Goal: Task Accomplishment & Management: Complete application form

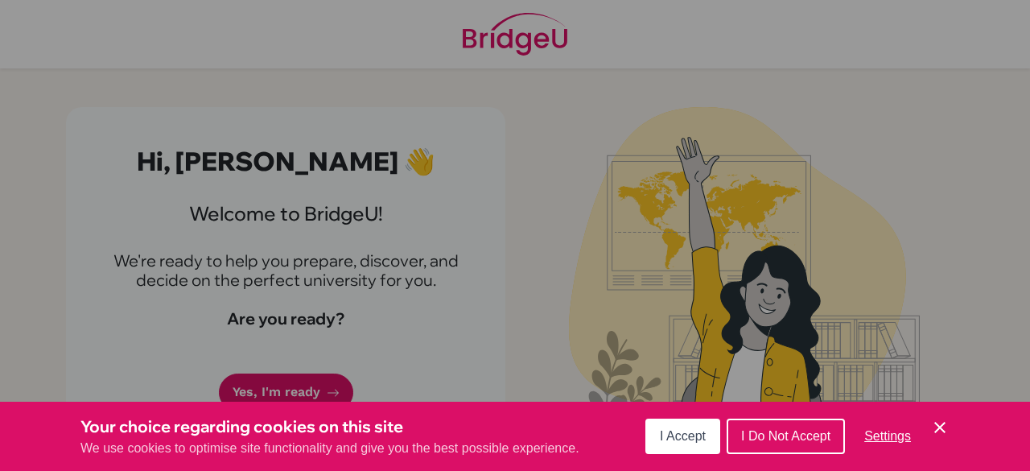
click at [687, 432] on span "I Accept" at bounding box center [683, 436] width 46 height 14
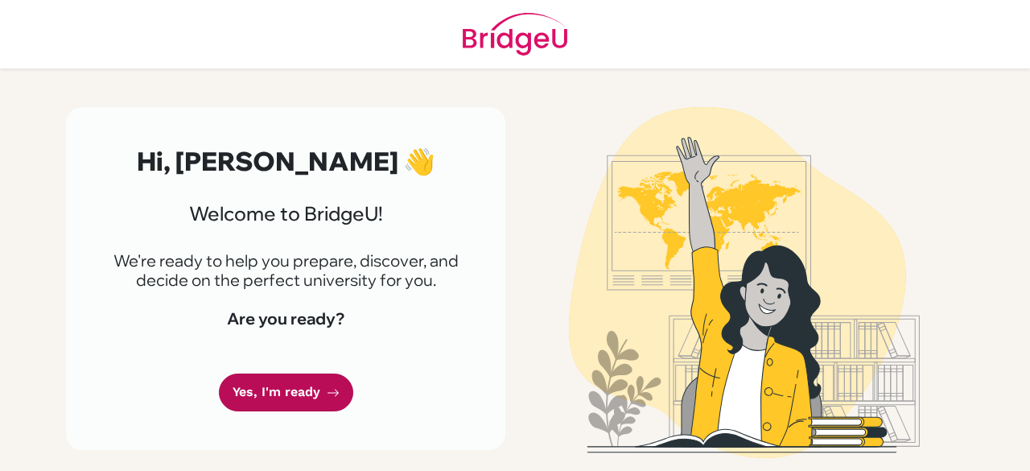
click at [280, 380] on link "Yes, I'm ready" at bounding box center [286, 392] width 134 height 38
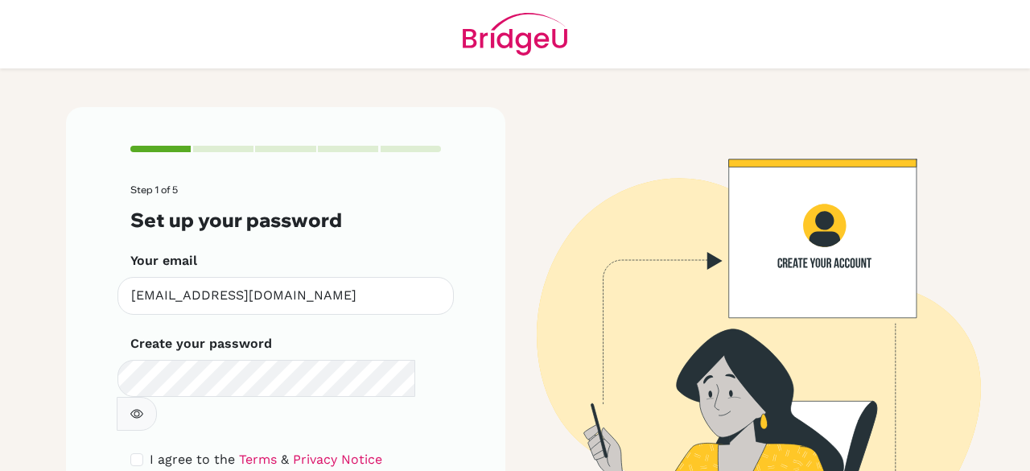
click at [157, 397] on button "button" at bounding box center [137, 414] width 40 height 34
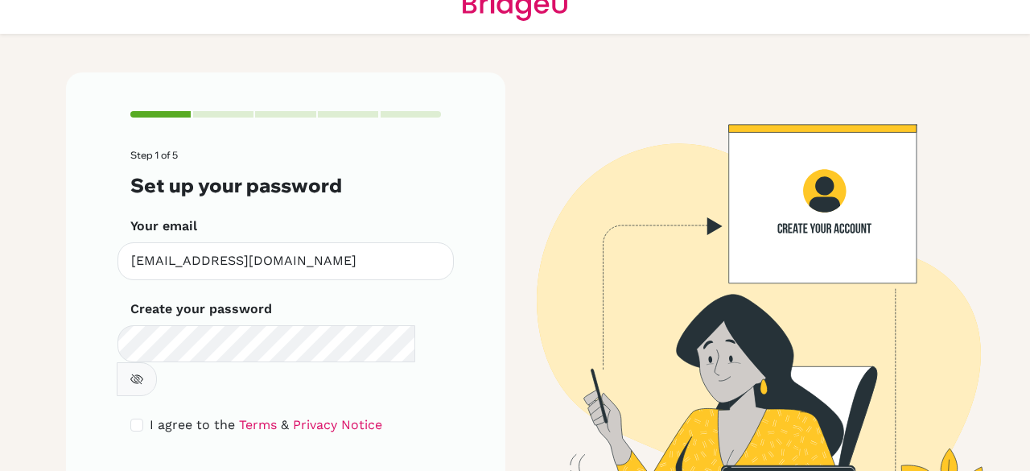
scroll to position [91, 0]
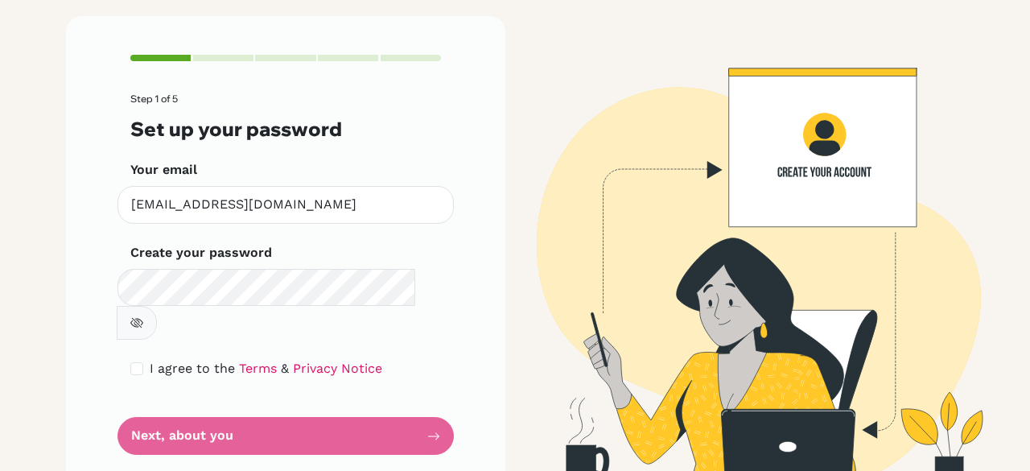
click at [378, 401] on form "Step 1 of 5 Set up your password Your email saranyaratnasree@cpsglobalschool.co…" at bounding box center [285, 273] width 310 height 361
click at [273, 397] on form "Step 1 of 5 Set up your password Your email saranyaratnasree@cpsglobalschool.co…" at bounding box center [285, 273] width 310 height 361
click at [143, 316] on icon "button" at bounding box center [136, 322] width 13 height 13
click at [428, 393] on form "Step 1 of 5 Set up your password Your email saranyaratnasree@cpsglobalschool.co…" at bounding box center [285, 273] width 310 height 361
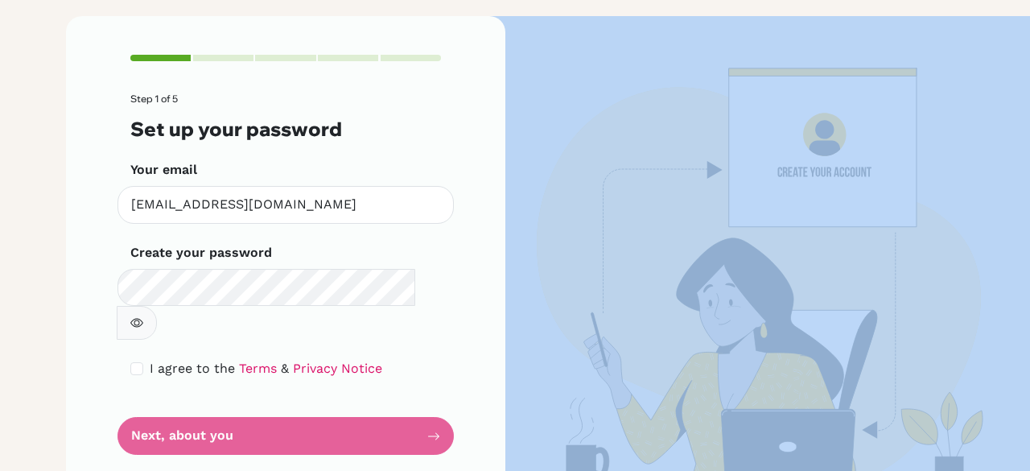
click at [428, 393] on form "Step 1 of 5 Set up your password Your email saranyaratnasree@cpsglobalschool.co…" at bounding box center [285, 273] width 310 height 361
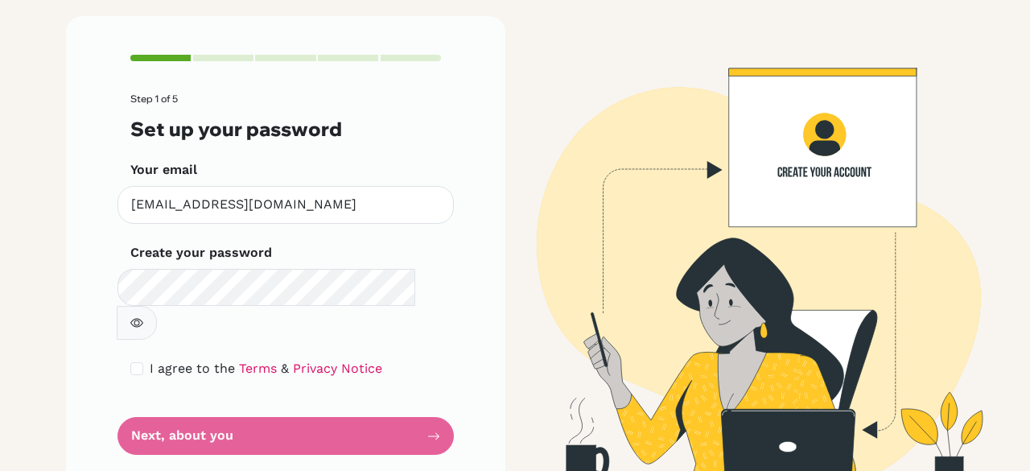
click at [423, 401] on form "Step 1 of 5 Set up your password Your email saranyaratnasree@cpsglobalschool.co…" at bounding box center [285, 273] width 310 height 361
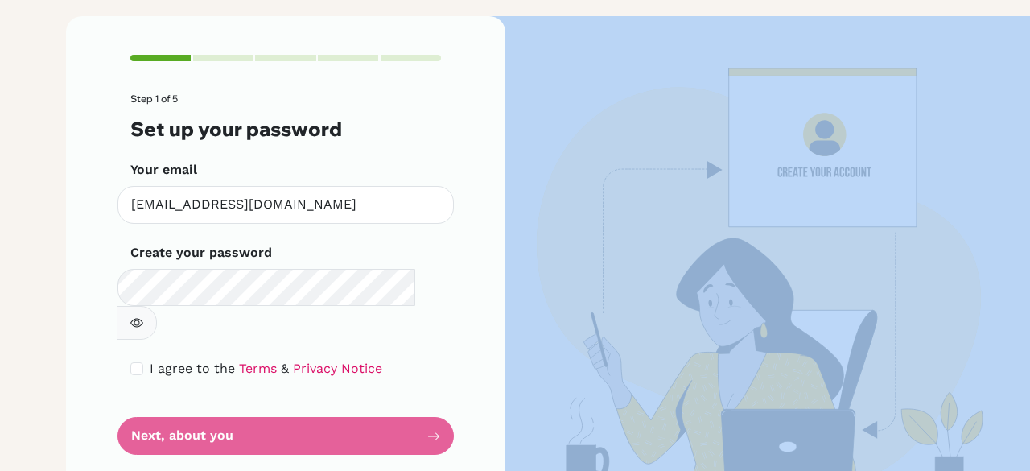
click at [423, 401] on form "Step 1 of 5 Set up your password Your email saranyaratnasree@cpsglobalschool.co…" at bounding box center [285, 273] width 310 height 361
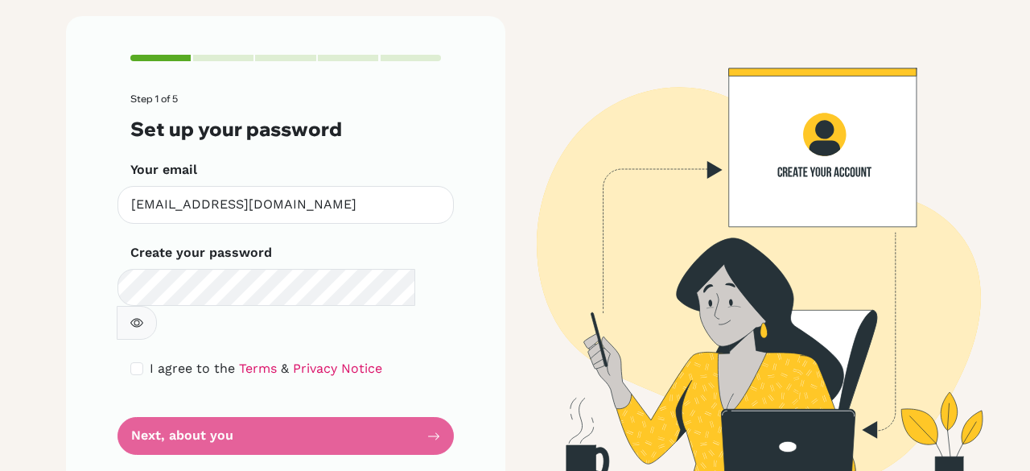
click at [423, 401] on form "Step 1 of 5 Set up your password Your email saranyaratnasree@cpsglobalschool.co…" at bounding box center [285, 273] width 310 height 361
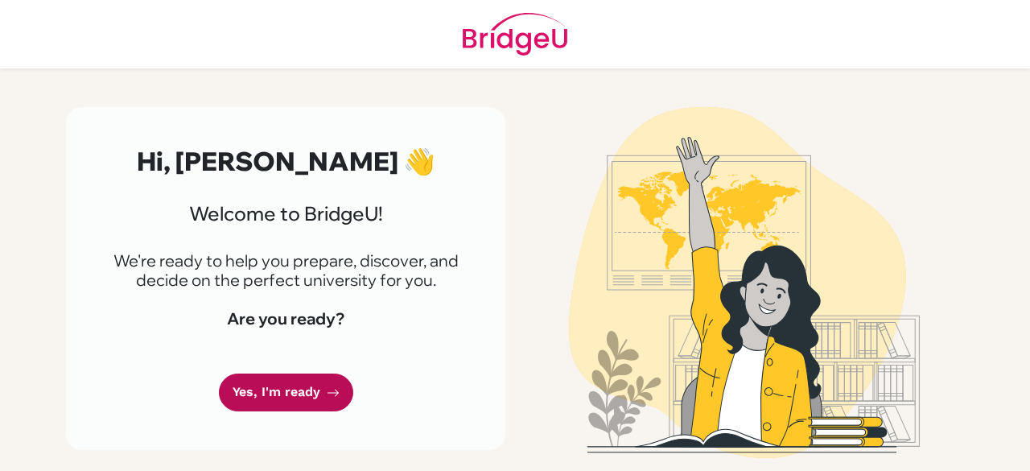
click at [309, 385] on link "Yes, I'm ready" at bounding box center [286, 392] width 134 height 38
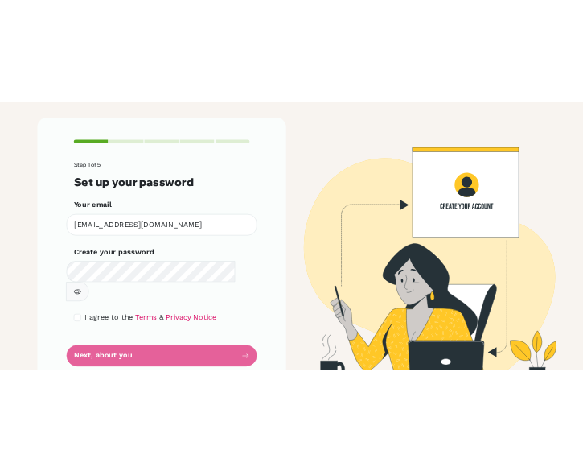
scroll to position [91, 0]
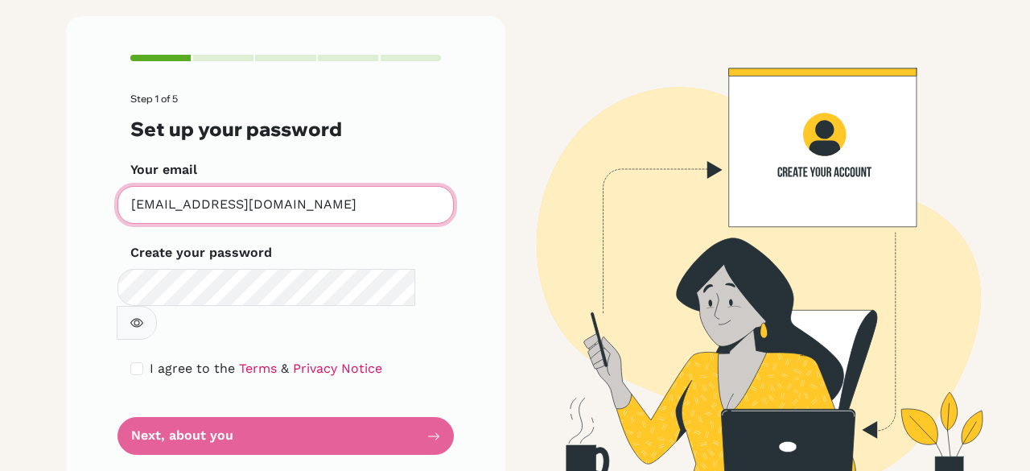
click at [309, 236] on form "Step 1 of 5 Set up your password Your email [EMAIL_ADDRESS][DOMAIN_NAME] Invali…" at bounding box center [285, 273] width 310 height 361
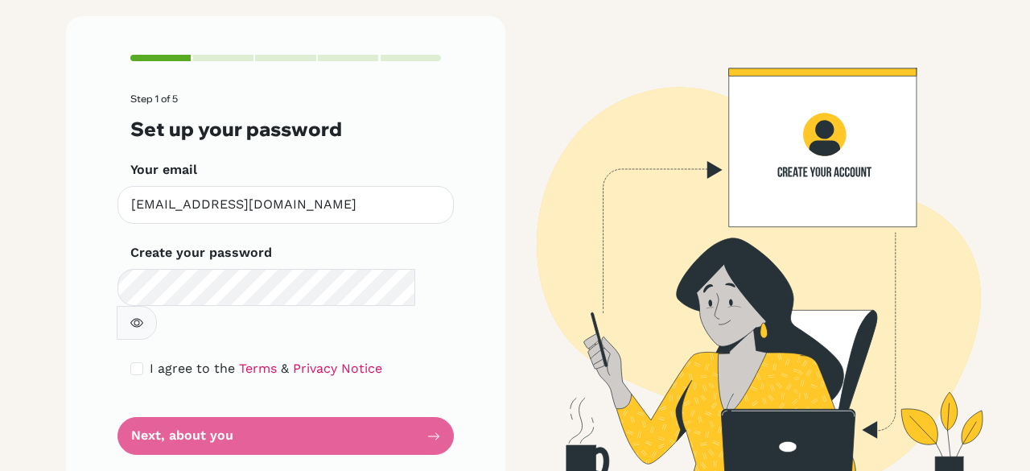
click at [215, 322] on form "Step 1 of 5 Set up your password Your email [EMAIL_ADDRESS][DOMAIN_NAME] Invali…" at bounding box center [285, 273] width 310 height 361
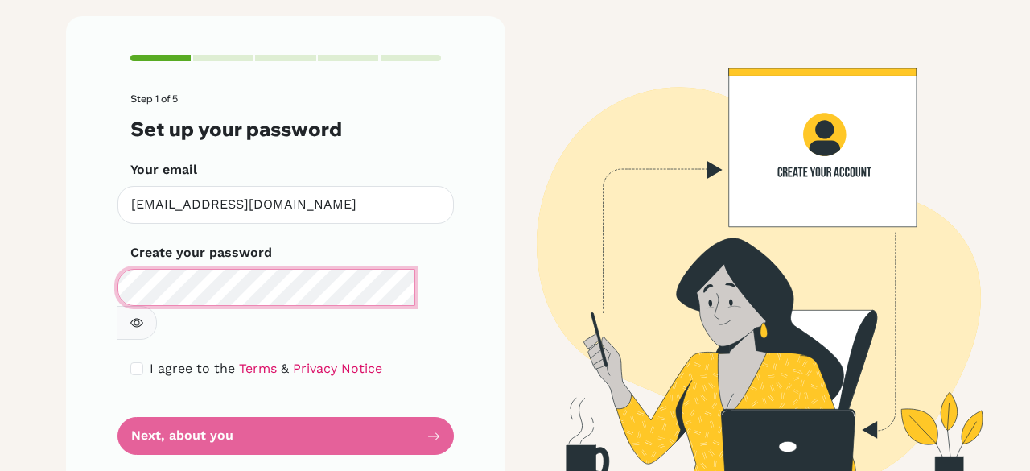
click at [351, 185] on form "Step 1 of 5 Set up your password Your email [EMAIL_ADDRESS][DOMAIN_NAME] Invali…" at bounding box center [285, 273] width 310 height 361
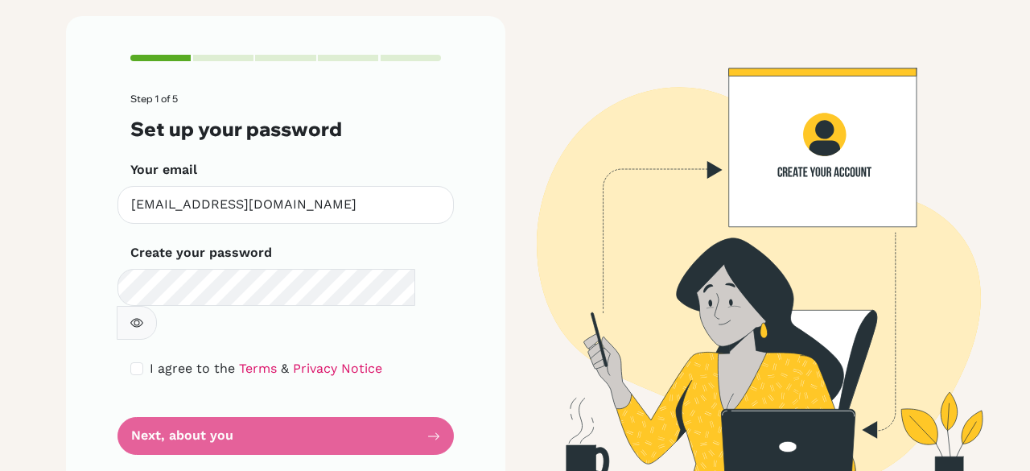
click at [433, 393] on form "Step 1 of 5 Set up your password Your email [EMAIL_ADDRESS][DOMAIN_NAME] Invali…" at bounding box center [285, 273] width 310 height 361
click at [393, 394] on form "Step 1 of 5 Set up your password Your email [EMAIL_ADDRESS][DOMAIN_NAME] Invali…" at bounding box center [285, 273] width 310 height 361
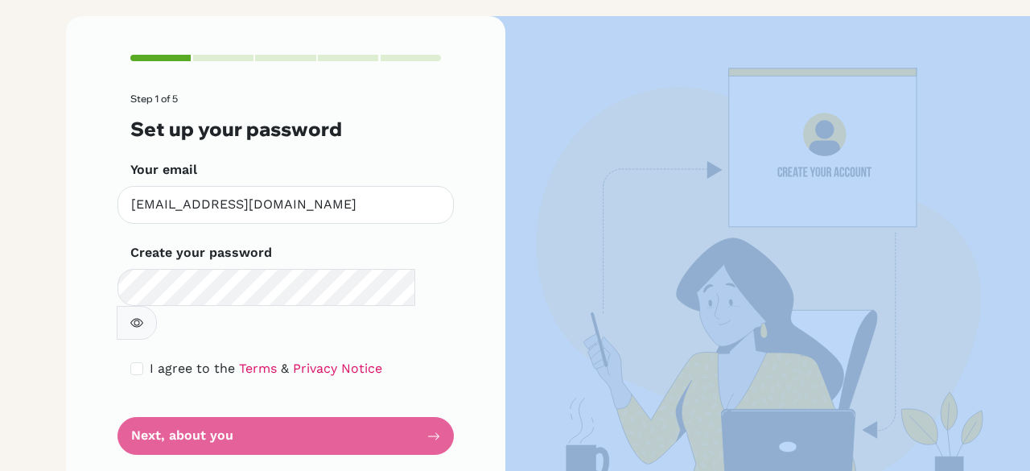
click at [393, 394] on form "Step 1 of 5 Set up your password Your email [EMAIL_ADDRESS][DOMAIN_NAME] Invali…" at bounding box center [285, 273] width 310 height 361
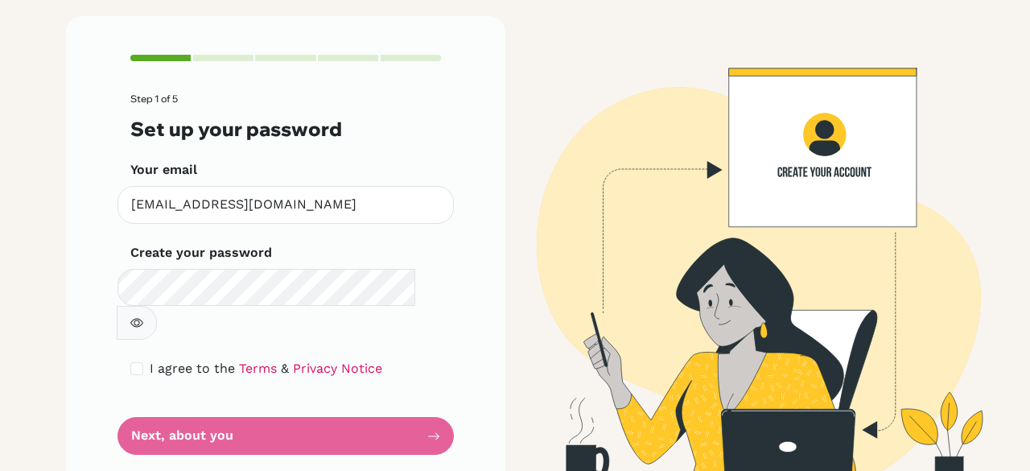
click at [393, 394] on form "Step 1 of 5 Set up your password Your email [EMAIL_ADDRESS][DOMAIN_NAME] Invali…" at bounding box center [285, 273] width 310 height 361
click at [430, 398] on form "Step 1 of 5 Set up your password Your email [EMAIL_ADDRESS][DOMAIN_NAME] Invali…" at bounding box center [285, 273] width 310 height 361
click at [298, 360] on link "Privacy Notice" at bounding box center [337, 367] width 89 height 15
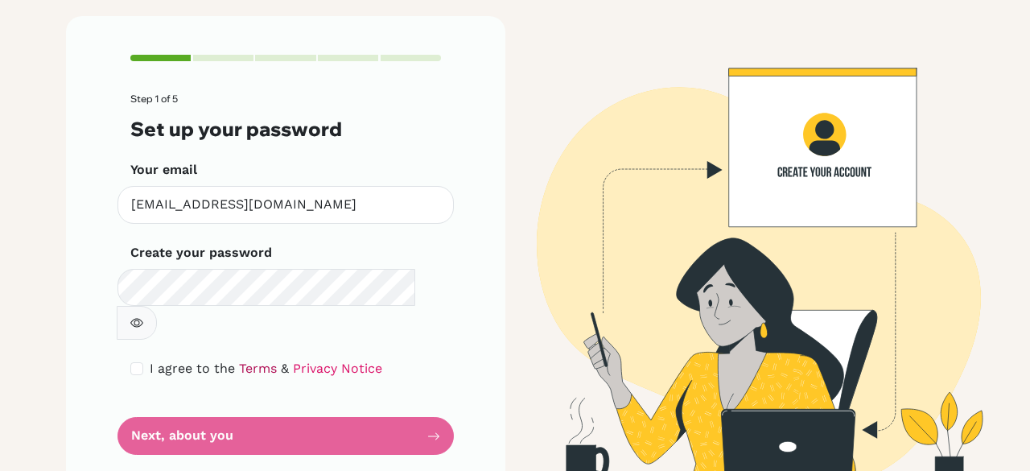
click at [241, 360] on link "Terms" at bounding box center [258, 367] width 38 height 15
click at [421, 397] on form "Step 1 of 5 Set up your password Your email [EMAIL_ADDRESS][DOMAIN_NAME] Invali…" at bounding box center [285, 273] width 310 height 361
click at [289, 387] on form "Step 1 of 5 Set up your password Your email [EMAIL_ADDRESS][DOMAIN_NAME] Invali…" at bounding box center [285, 273] width 310 height 361
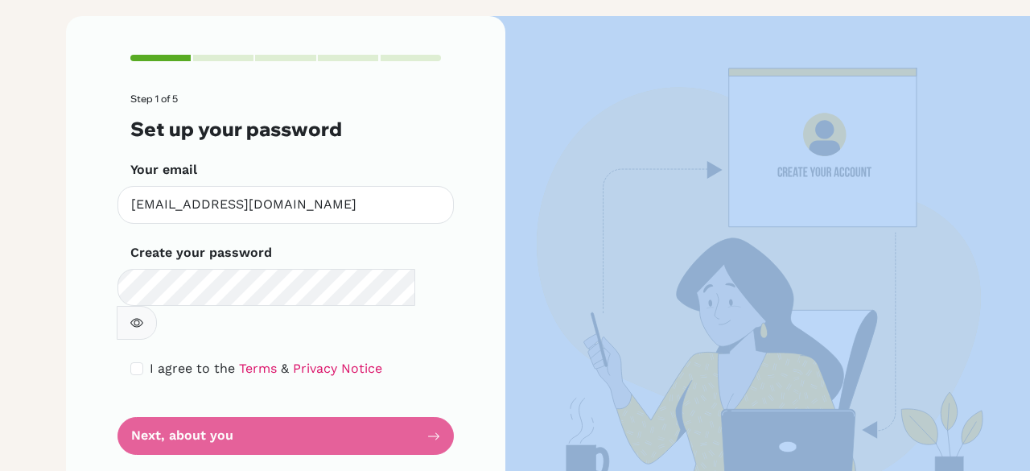
click at [289, 387] on form "Step 1 of 5 Set up your password Your email [EMAIL_ADDRESS][DOMAIN_NAME] Invali…" at bounding box center [285, 273] width 310 height 361
click at [629, 234] on img at bounding box center [744, 254] width 917 height 477
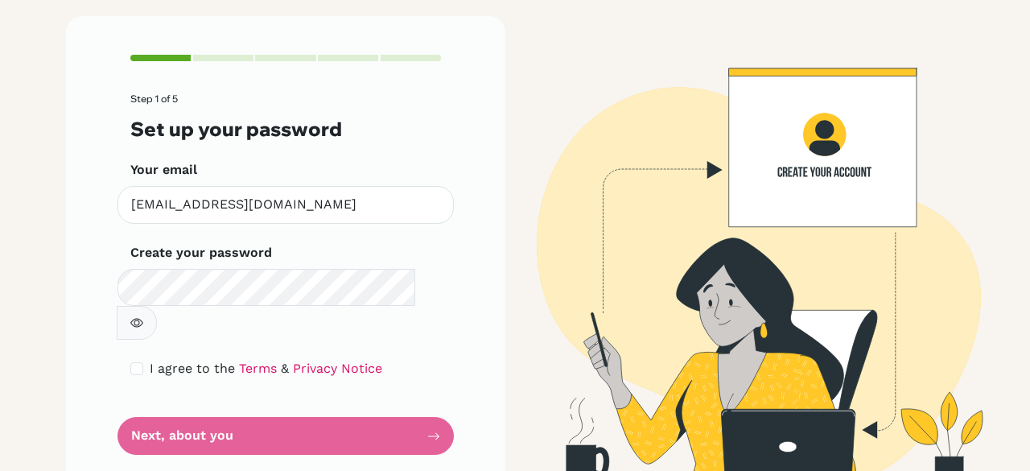
click at [425, 396] on form "Step 1 of 5 Set up your password Your email [EMAIL_ADDRESS][DOMAIN_NAME] Invali…" at bounding box center [285, 273] width 310 height 361
drag, startPoint x: 439, startPoint y: 44, endPoint x: 584, endPoint y: -55, distance: 175.4
click at [584, 0] on html "Step 1 of 5 Set up your password Your email [EMAIL_ADDRESS][DOMAIN_NAME] Invali…" at bounding box center [515, 235] width 1030 height 471
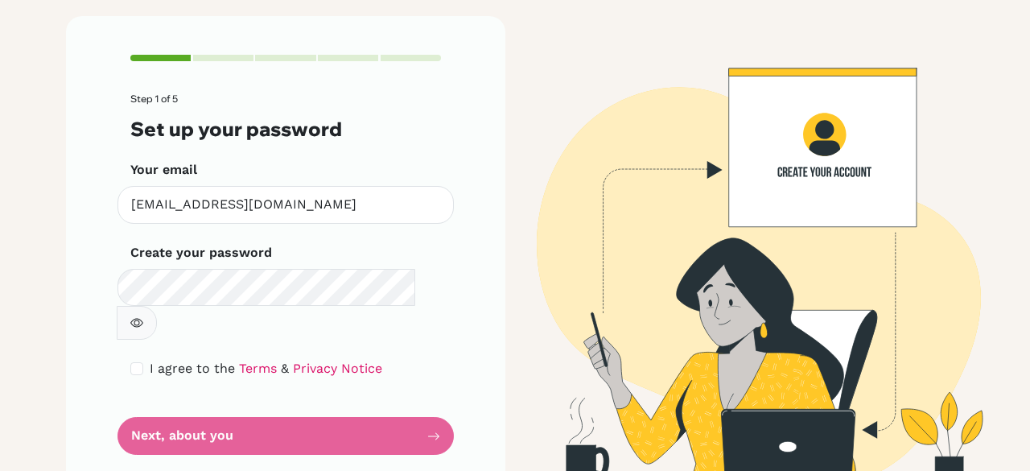
click at [430, 396] on form "Step 1 of 5 Set up your password Your email [EMAIL_ADDRESS][DOMAIN_NAME] Invali…" at bounding box center [285, 273] width 310 height 361
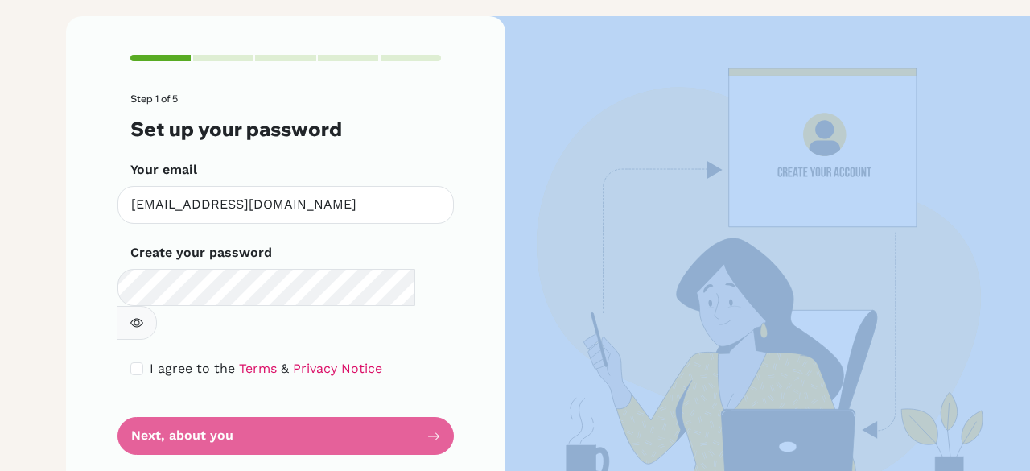
click at [430, 396] on form "Step 1 of 5 Set up your password Your email [EMAIL_ADDRESS][DOMAIN_NAME] Invali…" at bounding box center [285, 273] width 310 height 361
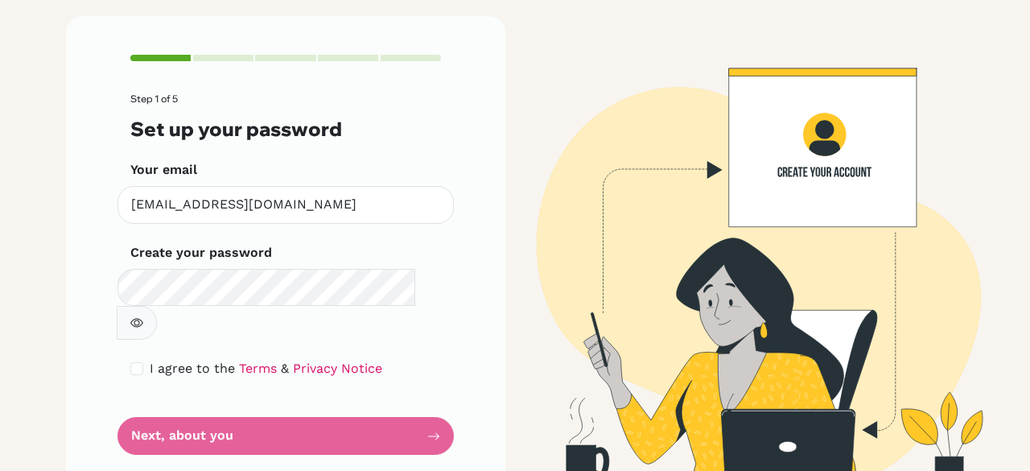
click at [430, 396] on form "Step 1 of 5 Set up your password Your email [EMAIL_ADDRESS][DOMAIN_NAME] Invali…" at bounding box center [285, 273] width 310 height 361
click at [388, 397] on form "Step 1 of 5 Set up your password Your email [EMAIL_ADDRESS][DOMAIN_NAME] Invali…" at bounding box center [285, 273] width 310 height 361
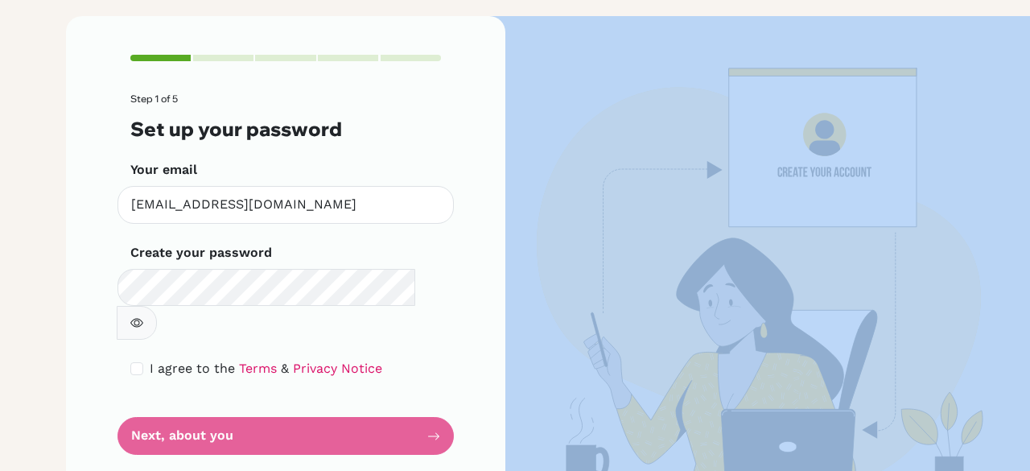
click at [388, 397] on form "Step 1 of 5 Set up your password Your email [EMAIL_ADDRESS][DOMAIN_NAME] Invali…" at bounding box center [285, 273] width 310 height 361
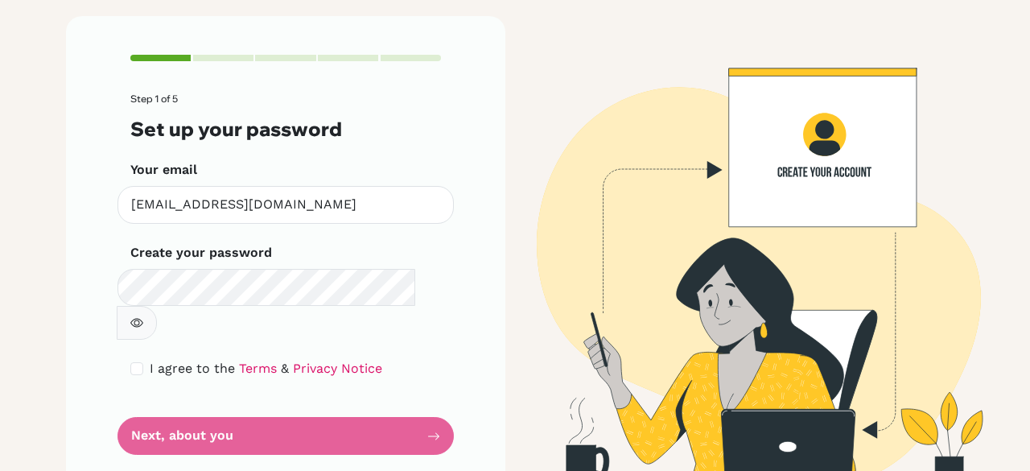
click at [388, 397] on form "Step 1 of 5 Set up your password Your email [EMAIL_ADDRESS][DOMAIN_NAME] Invali…" at bounding box center [285, 273] width 310 height 361
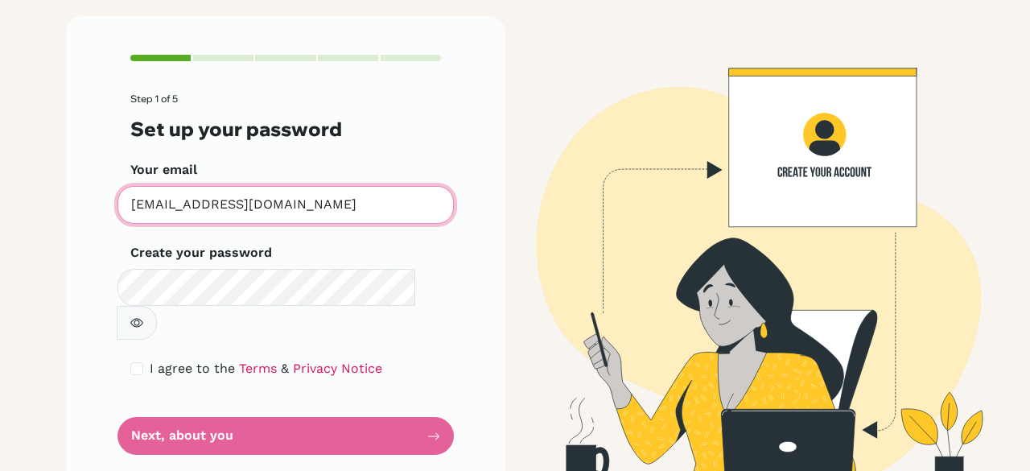
click at [366, 206] on input "[EMAIL_ADDRESS][DOMAIN_NAME]" at bounding box center [285, 205] width 336 height 38
drag, startPoint x: 268, startPoint y: 203, endPoint x: 491, endPoint y: 250, distance: 227.6
click at [491, 250] on div "Step 1 of 5 Set up your password Your email [EMAIL_ADDRESS][DOMAIN_NAME] Invali…" at bounding box center [285, 254] width 439 height 477
drag, startPoint x: 384, startPoint y: 215, endPoint x: 368, endPoint y: 197, distance: 23.9
click at [368, 197] on input "[EMAIL_ADDRESS][DOMAIN_NAME]" at bounding box center [285, 205] width 336 height 38
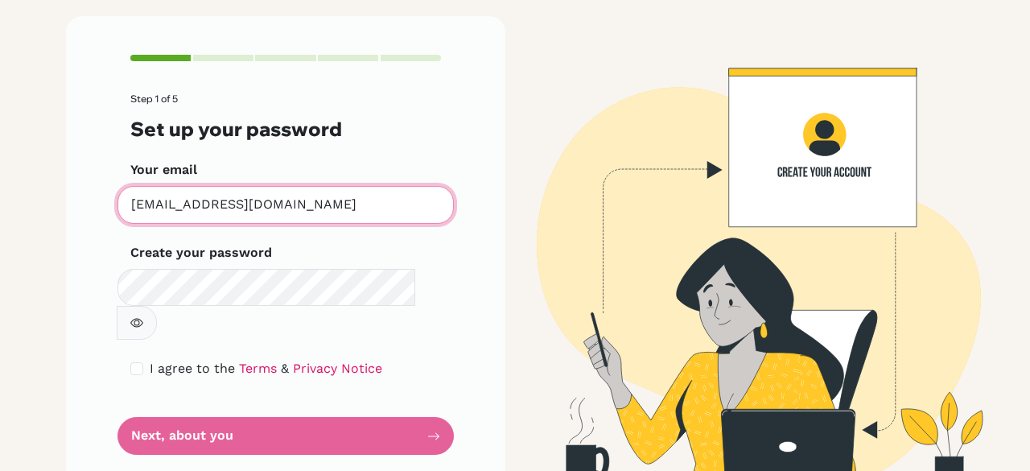
click at [369, 206] on input "[EMAIL_ADDRESS][DOMAIN_NAME]" at bounding box center [285, 205] width 336 height 38
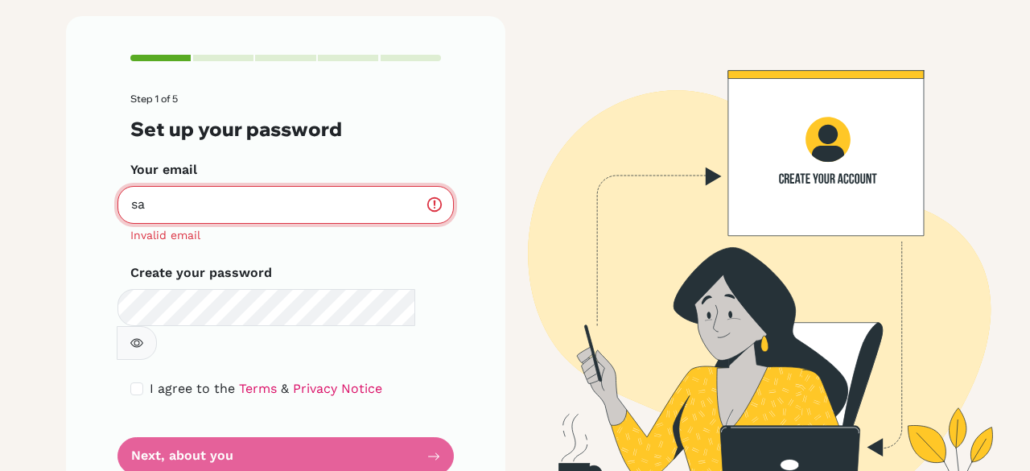
type input "s"
type input "[EMAIL_ADDRESS][DOMAIN_NAME]"
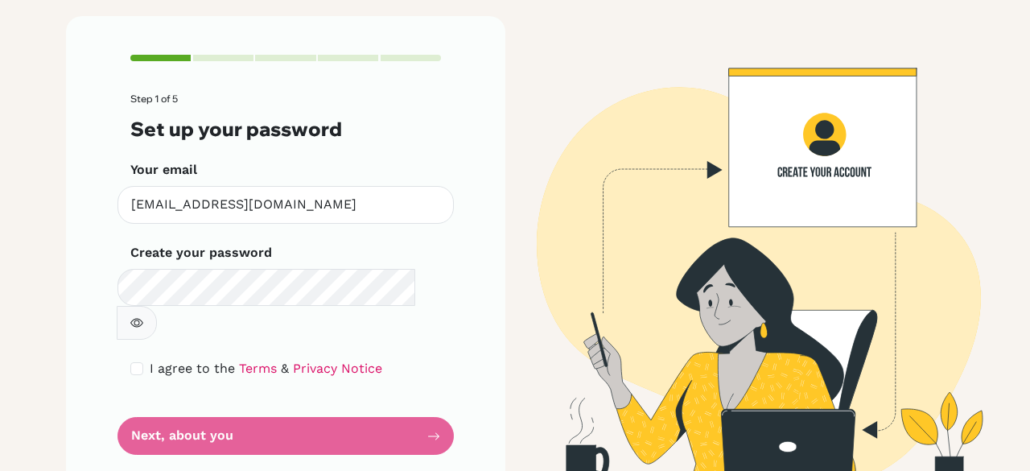
click at [196, 409] on form "Step 1 of 5 Set up your password Your email [EMAIL_ADDRESS][DOMAIN_NAME] Invali…" at bounding box center [285, 273] width 310 height 361
click at [196, 406] on form "Step 1 of 5 Set up your password Your email [EMAIL_ADDRESS][DOMAIN_NAME] Invali…" at bounding box center [285, 273] width 310 height 361
click at [432, 393] on form "Step 1 of 5 Set up your password Your email [EMAIL_ADDRESS][DOMAIN_NAME] Invali…" at bounding box center [285, 273] width 310 height 361
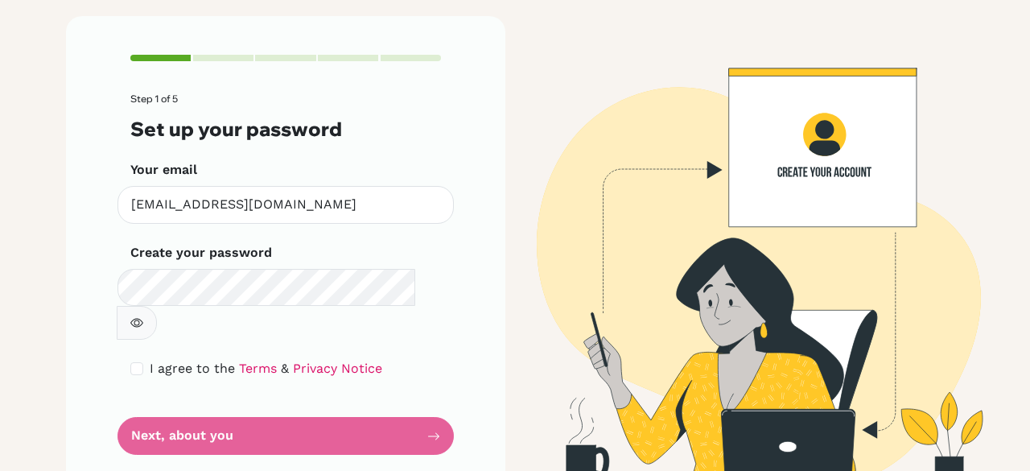
click at [413, 403] on form "Step 1 of 5 Set up your password Your email [EMAIL_ADDRESS][DOMAIN_NAME] Invali…" at bounding box center [285, 273] width 310 height 361
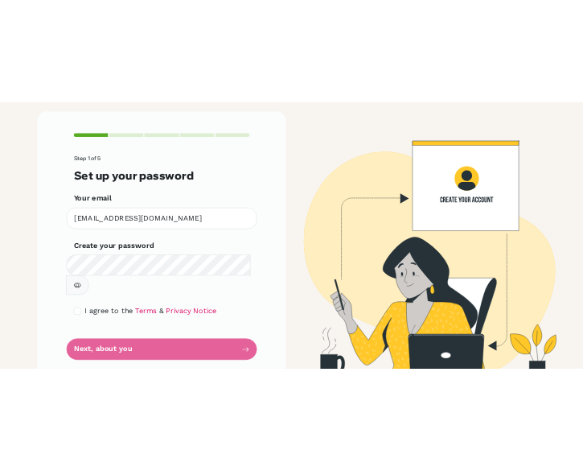
scroll to position [54, 0]
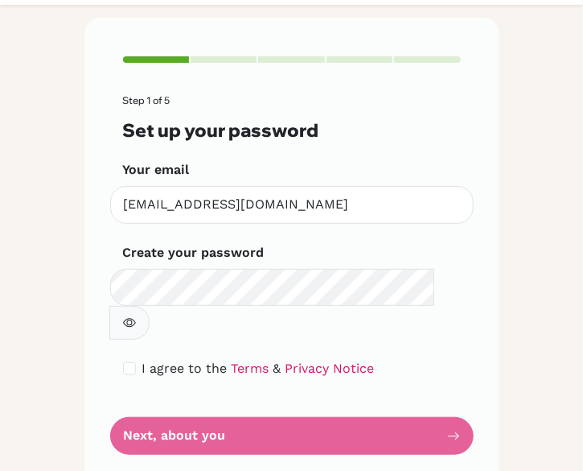
click at [417, 376] on form "Step 1 of 5 Set up your password Your email [EMAIL_ADDRESS][DOMAIN_NAME] Invali…" at bounding box center [292, 275] width 338 height 360
click at [417, 375] on form "Step 1 of 5 Set up your password Your email [EMAIL_ADDRESS][DOMAIN_NAME] Invali…" at bounding box center [292, 275] width 338 height 360
